Goal: Find specific page/section: Find specific page/section

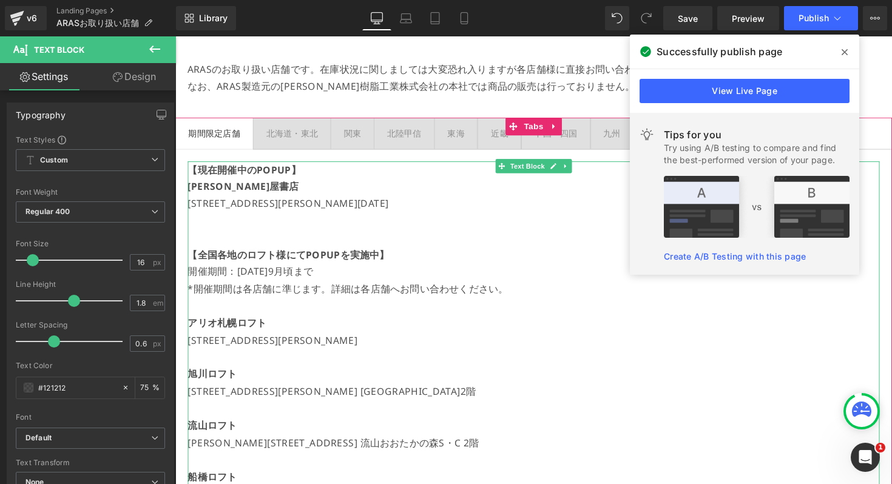
scroll to position [150, 0]
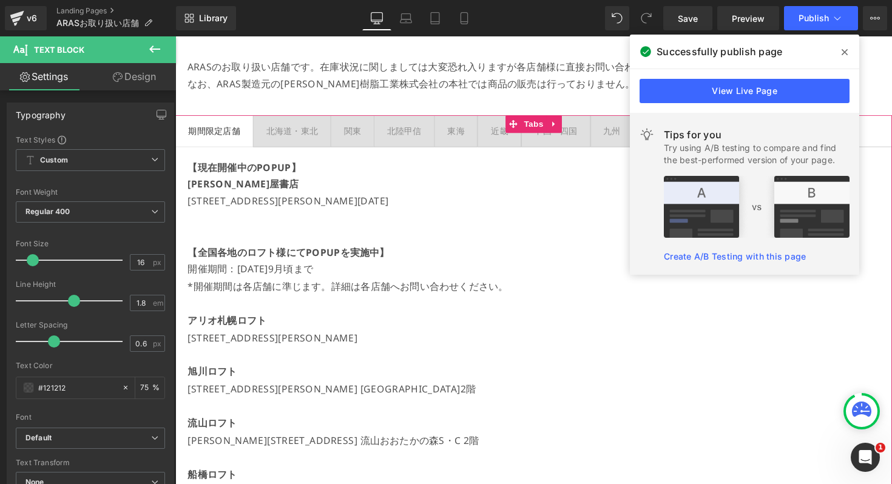
click at [306, 136] on div "北海道・東北" at bounding box center [294, 133] width 53 height 15
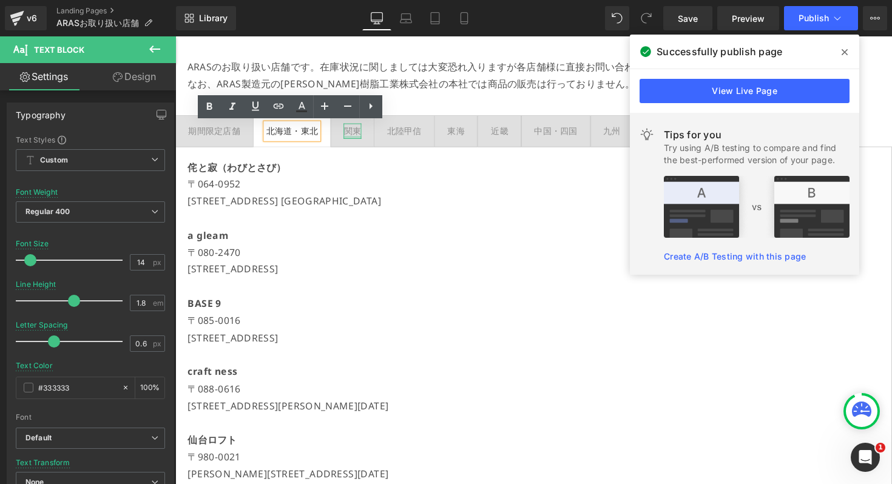
click at [360, 138] on div at bounding box center [357, 139] width 18 height 3
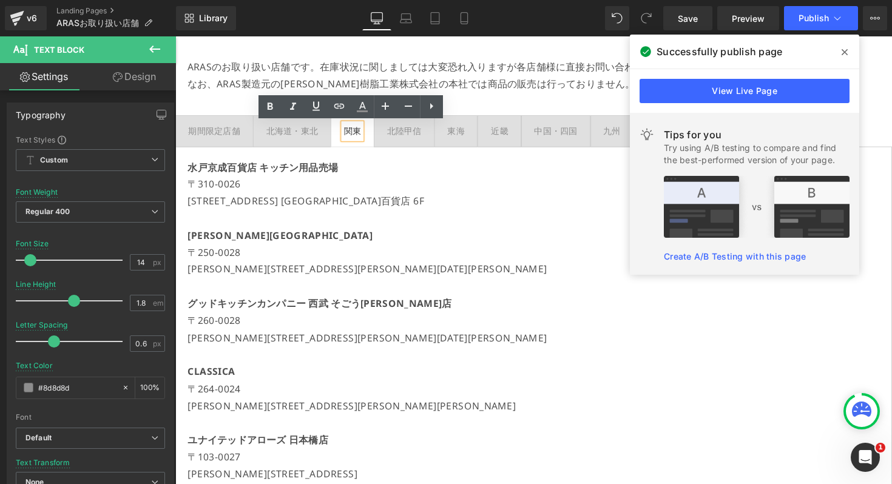
click at [175, 36] on div at bounding box center [175, 36] width 0 height 0
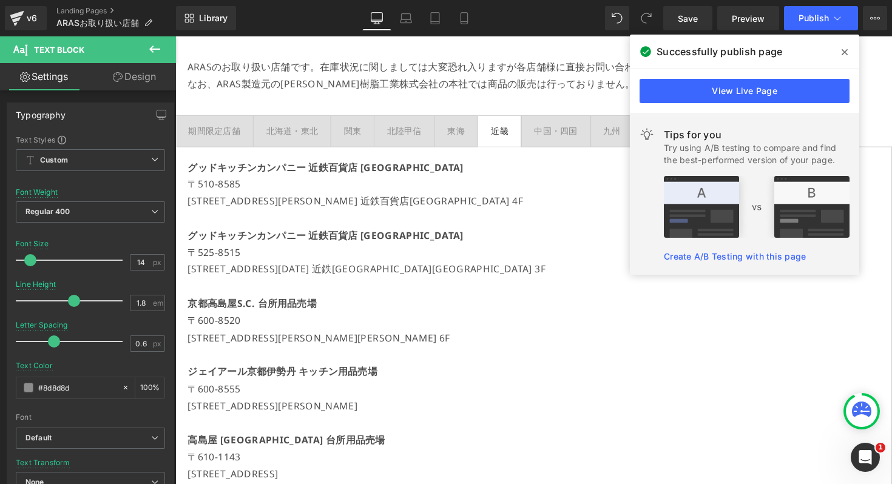
click at [846, 51] on icon at bounding box center [844, 52] width 6 height 10
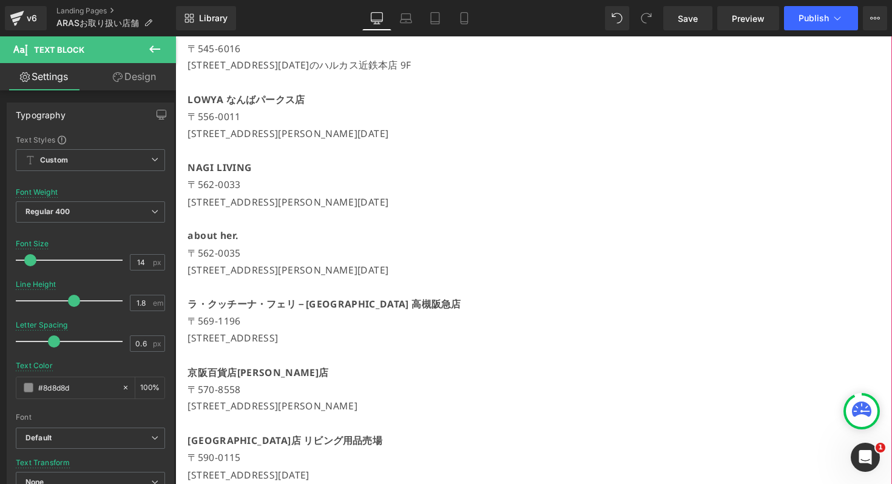
scroll to position [1207, 0]
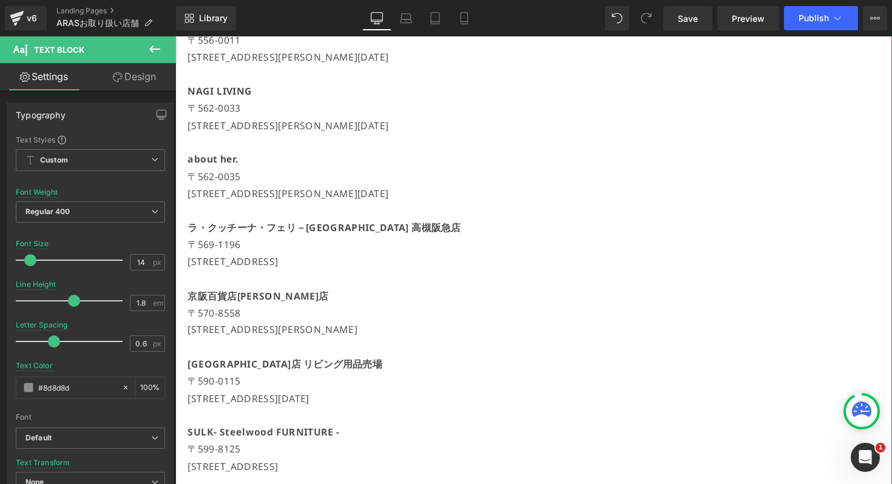
click at [354, 184] on p "〒562-0035" at bounding box center [542, 180] width 709 height 18
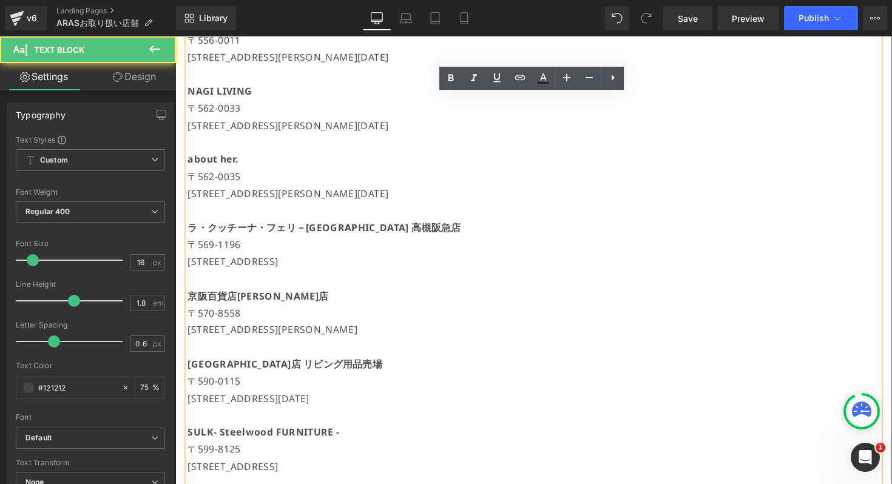
click at [322, 187] on p "〒562-0035" at bounding box center [542, 180] width 709 height 18
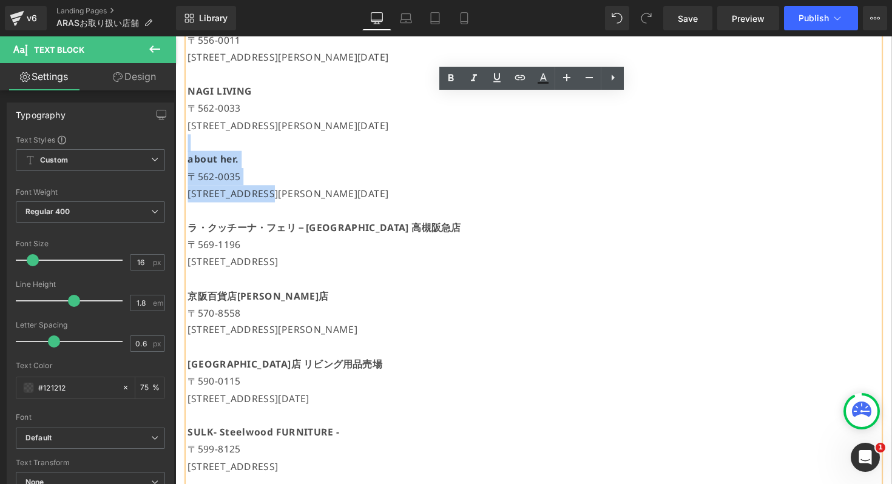
drag, startPoint x: 324, startPoint y: 197, endPoint x: 203, endPoint y: 146, distance: 130.8
click at [203, 146] on div "グッドキッチンカンパニー 近鉄百貨店 [GEOGRAPHIC_DATA] [STREET_ADDRESS][PERSON_NAME] 近鉄百貨店[GEOGRA…" at bounding box center [542, 145] width 709 height 2079
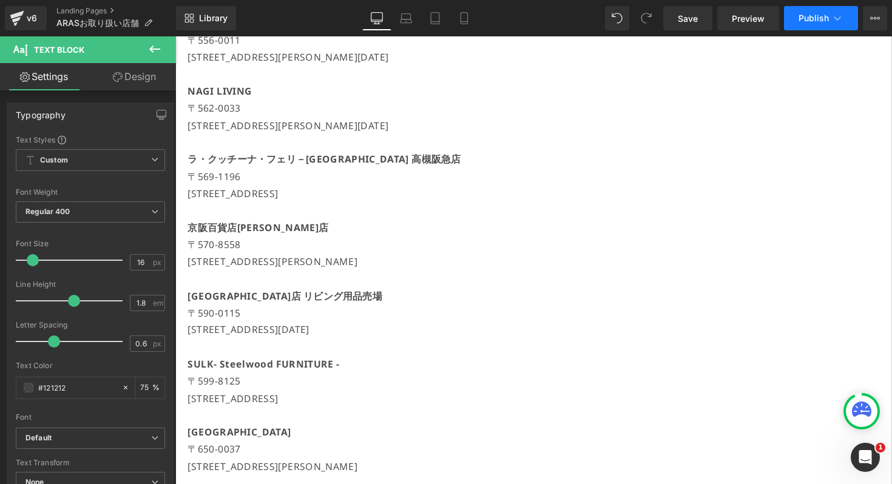
click at [805, 24] on button "Publish" at bounding box center [821, 18] width 74 height 24
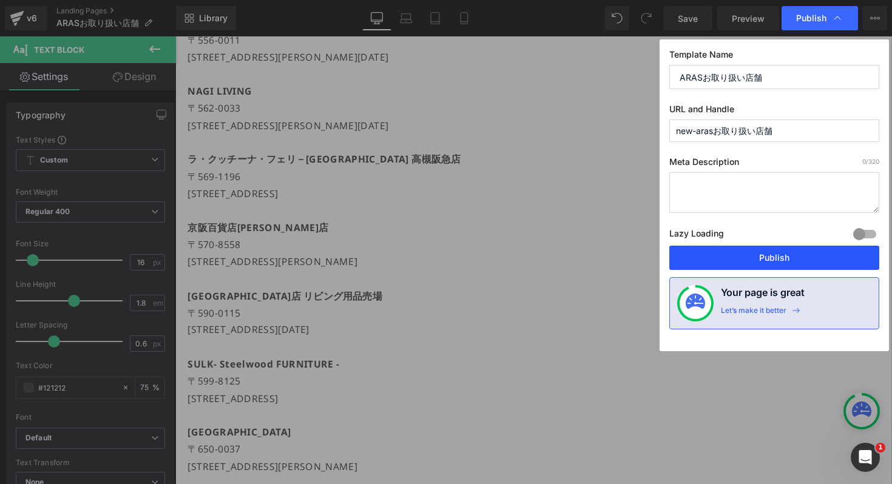
click at [718, 246] on button "Publish" at bounding box center [774, 258] width 210 height 24
